Goal: Check status: Check status

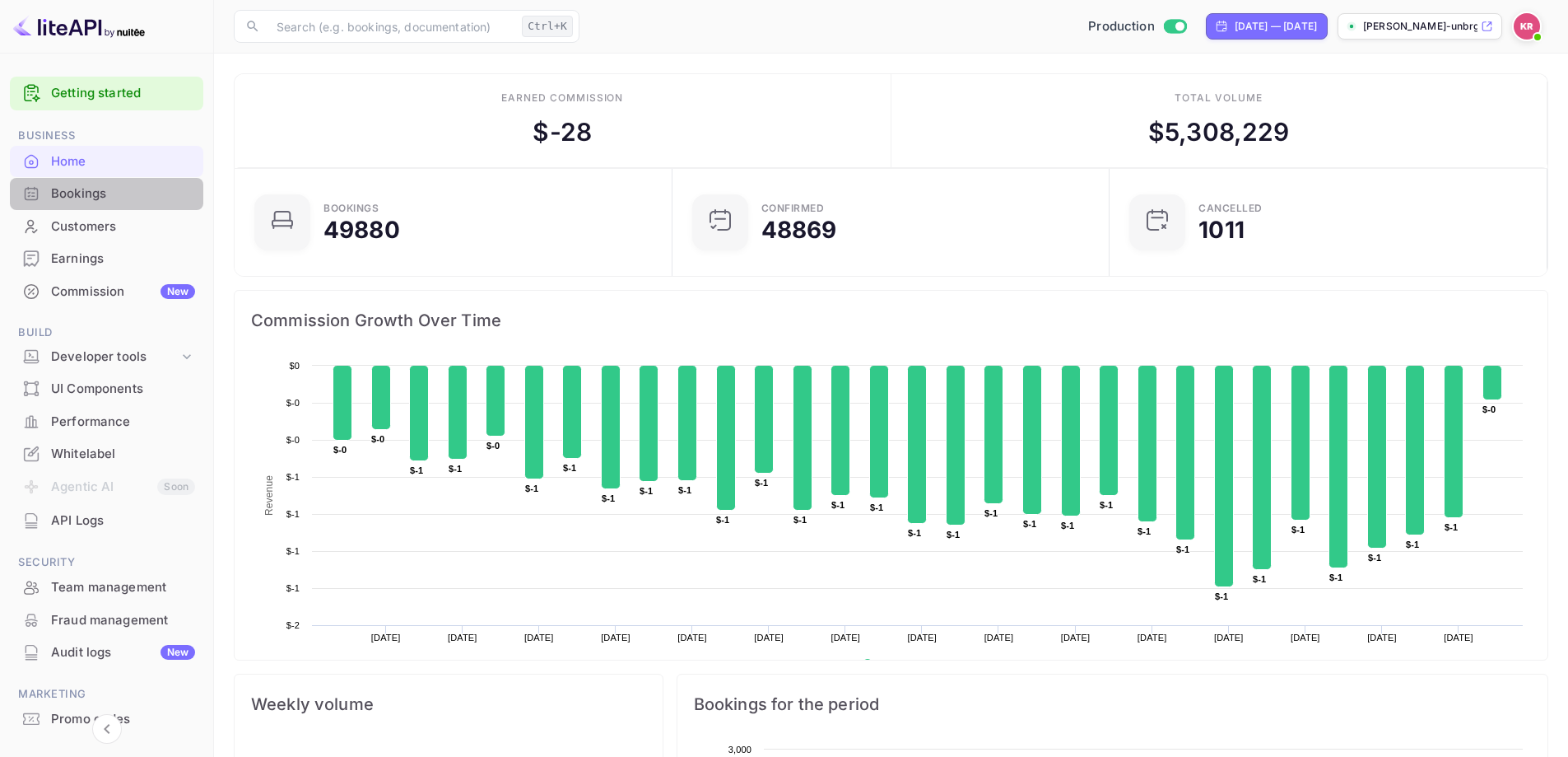
click at [129, 200] on div "Bookings" at bounding box center [123, 194] width 144 height 19
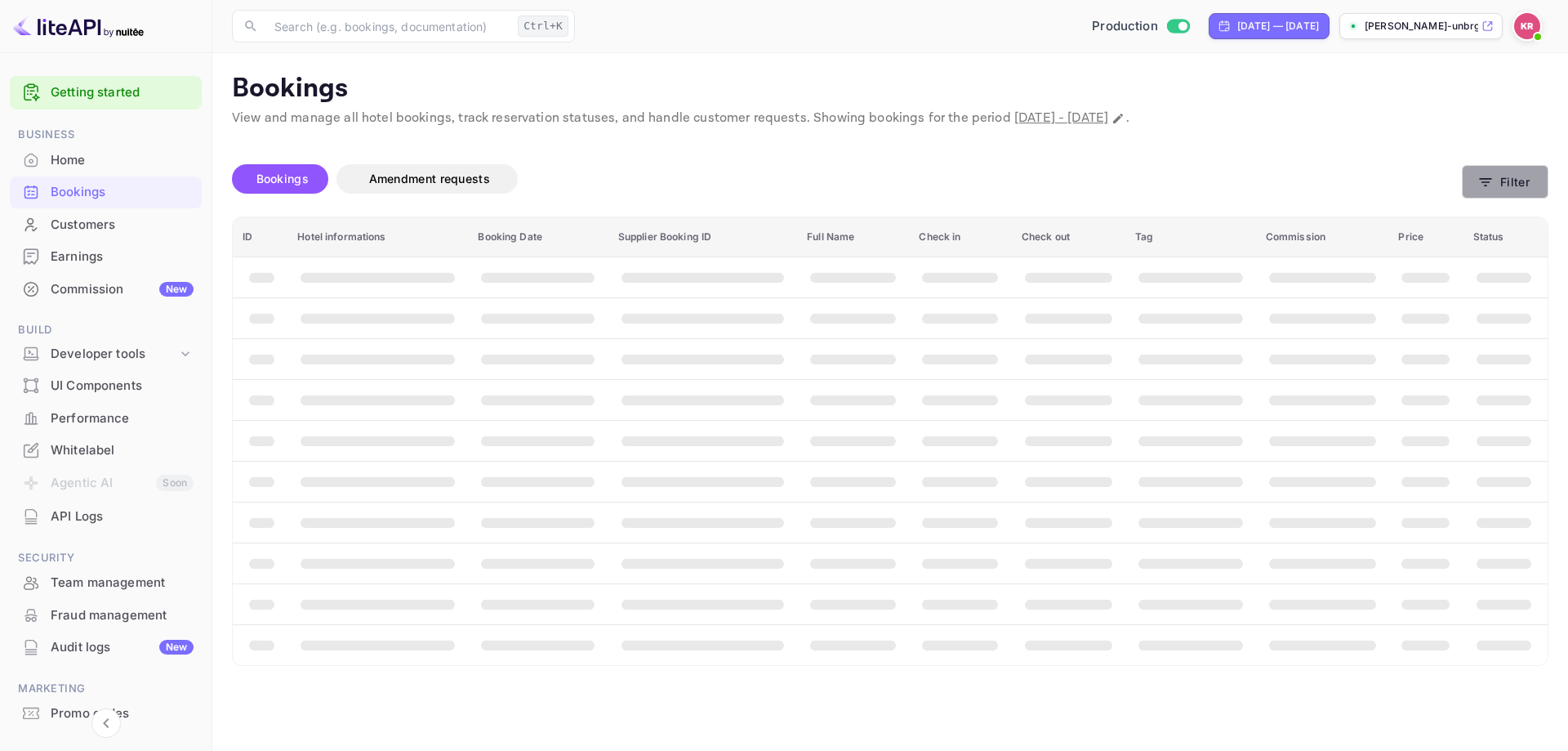
click at [1511, 193] on button "Filter" at bounding box center [1504, 181] width 87 height 33
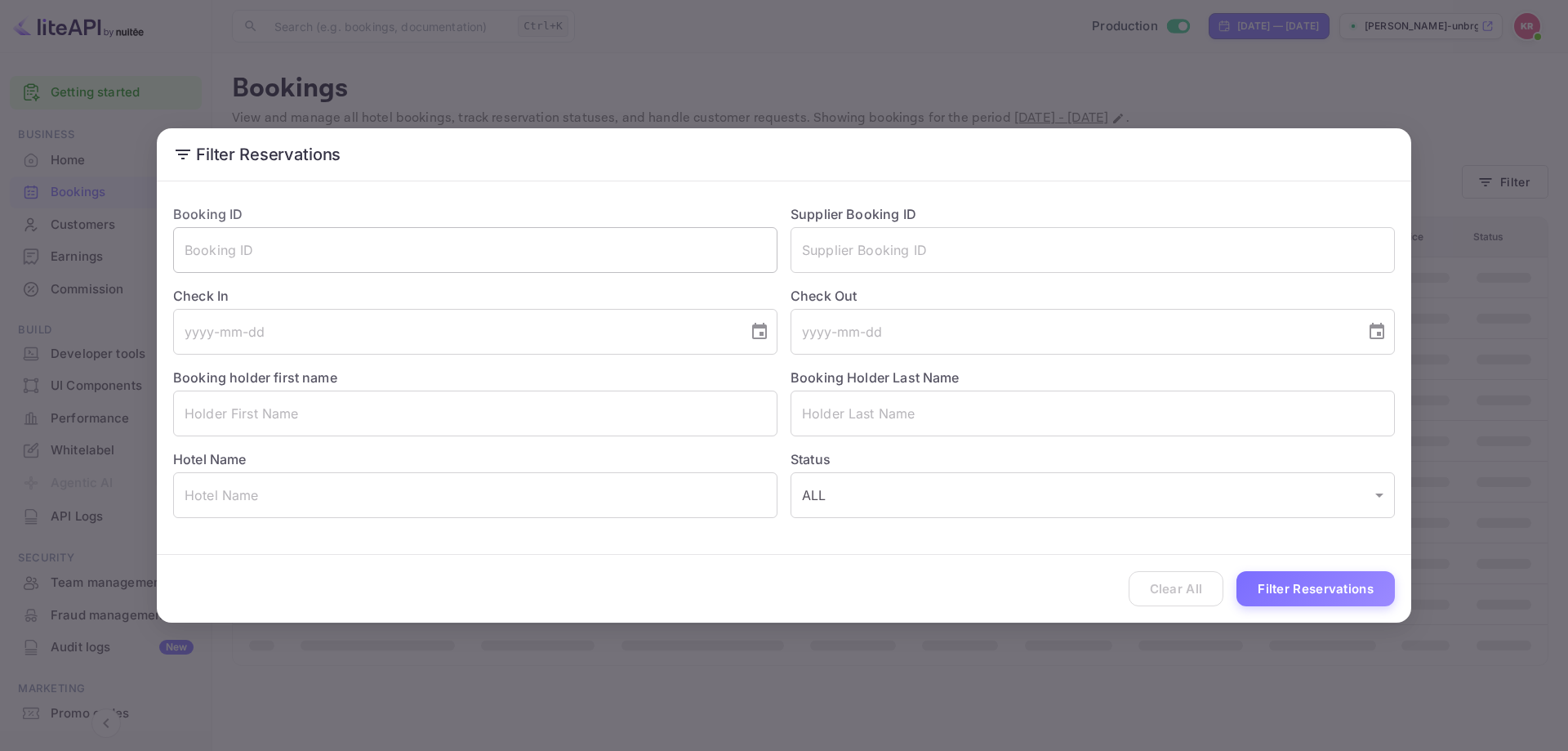
click at [413, 232] on input "text" at bounding box center [475, 250] width 604 height 46
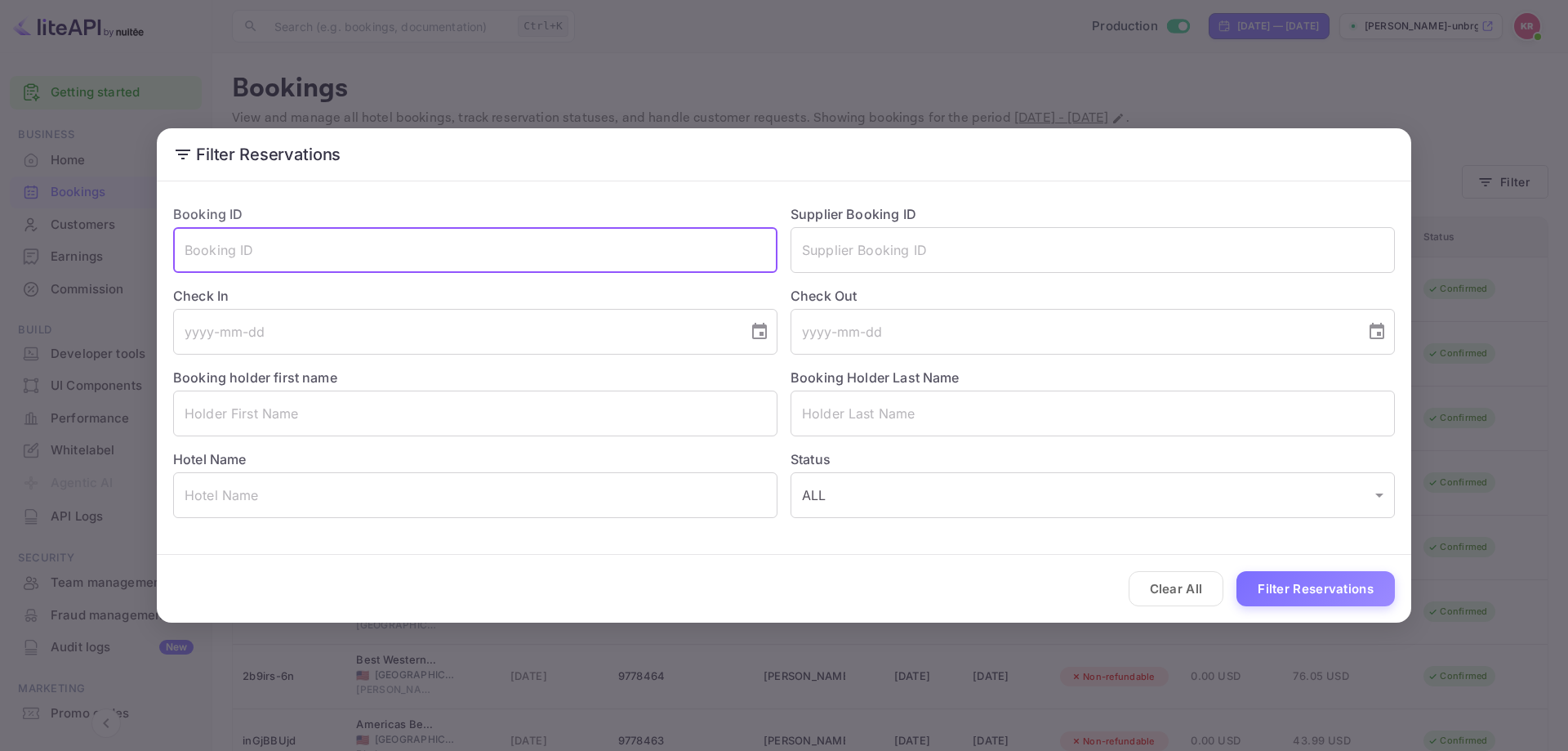
paste input "EB6XSjrdE"
type input "EB6XSjrdE"
click at [1331, 592] on button "Filter Reservations" at bounding box center [1315, 588] width 159 height 35
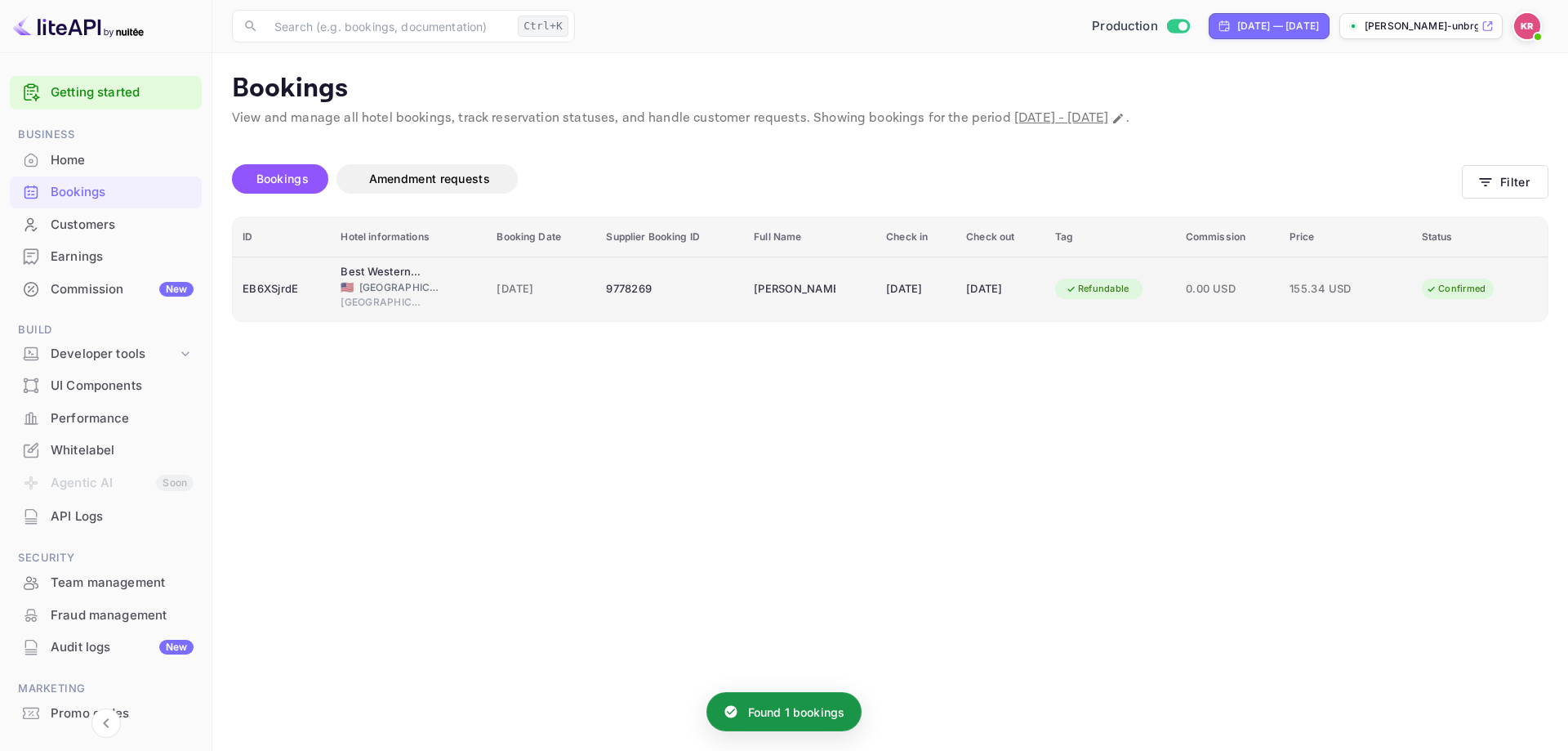
click at [1167, 274] on td "Refundable" at bounding box center [1110, 288] width 130 height 65
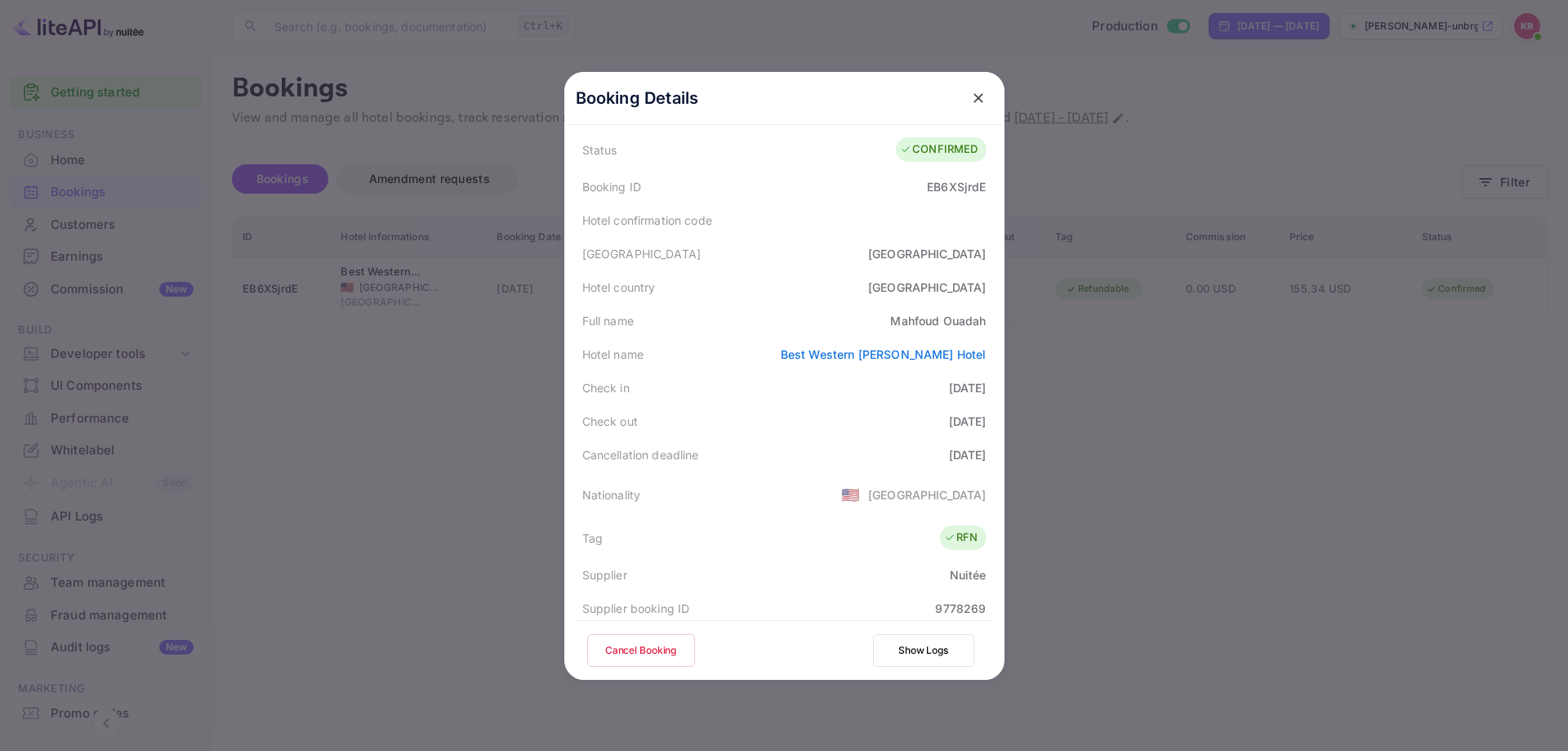
scroll to position [82, 0]
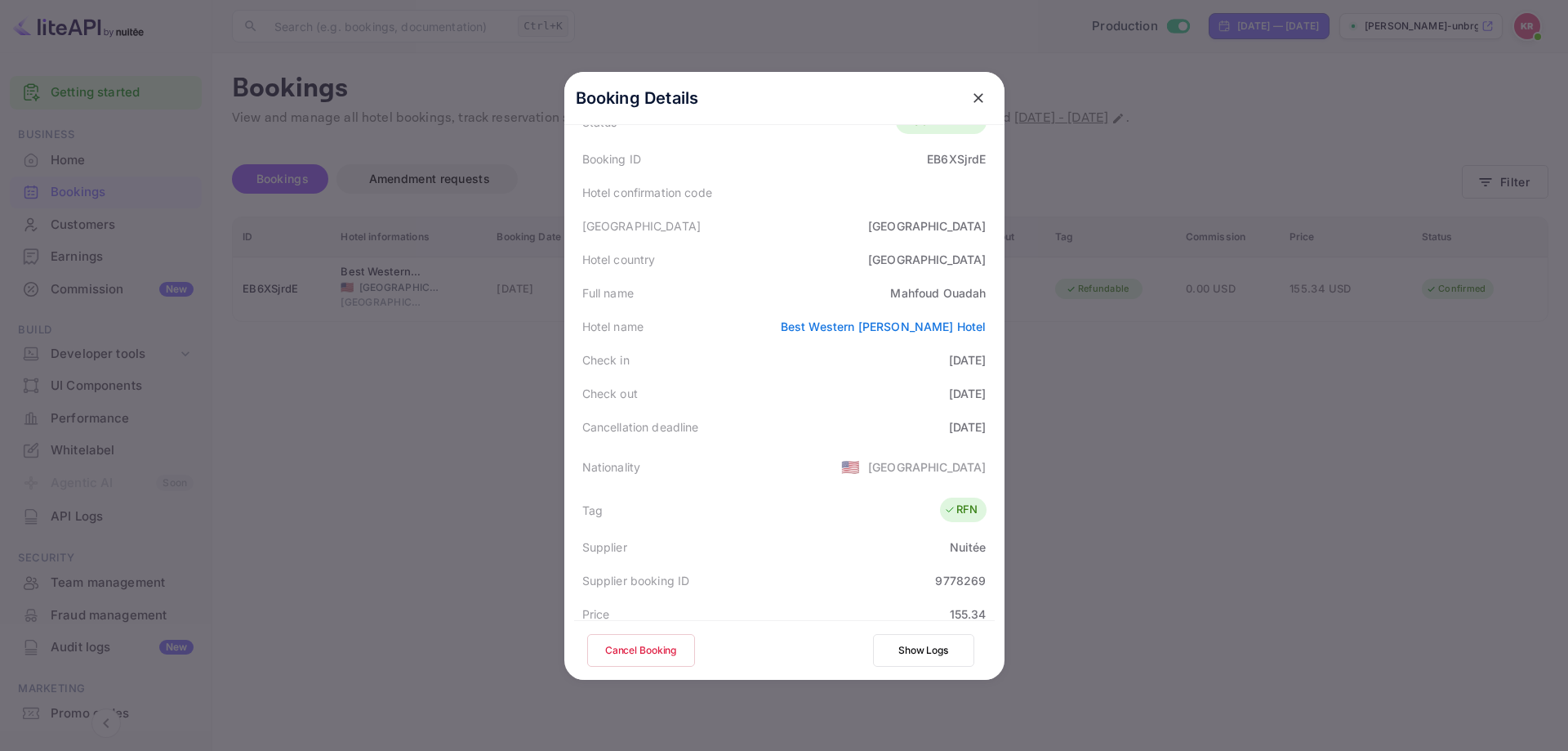
click at [979, 93] on icon "close" at bounding box center [978, 97] width 16 height 16
